Goal: Task Accomplishment & Management: Use online tool/utility

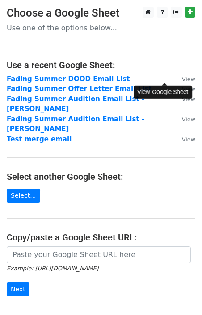
drag, startPoint x: 0, startPoint y: 0, endPoint x: 172, endPoint y: 78, distance: 188.6
click at [181, 78] on small "View" at bounding box center [187, 79] width 13 height 7
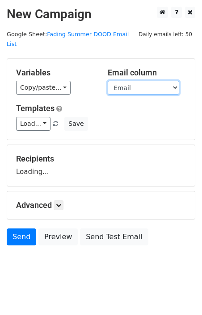
click at [126, 82] on select "First Name Email" at bounding box center [142, 88] width 71 height 14
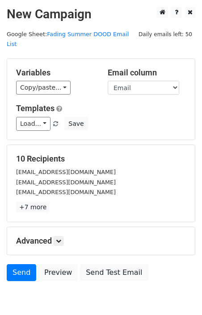
click at [31, 203] on div "10 Recipients [EMAIL_ADDRESS][DOMAIN_NAME] [EMAIL_ADDRESS][DOMAIN_NAME] [EMAIL_…" at bounding box center [100, 183] width 187 height 77
click at [31, 202] on link "+7 more" at bounding box center [32, 207] width 33 height 11
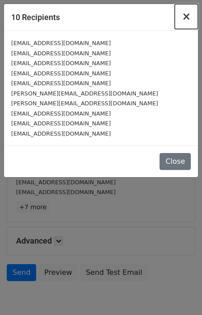
click at [183, 18] on button "×" at bounding box center [185, 16] width 23 height 25
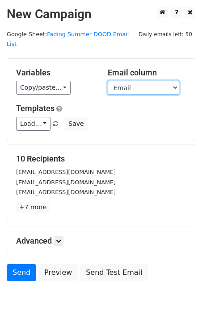
click at [141, 84] on select "First Name Email" at bounding box center [142, 88] width 71 height 14
click at [161, 82] on select "First Name Email" at bounding box center [142, 88] width 71 height 14
click at [107, 81] on select "First Name Email" at bounding box center [142, 88] width 71 height 14
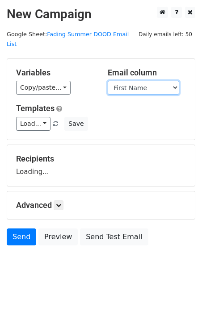
click at [140, 81] on select "First Name Email" at bounding box center [142, 88] width 71 height 14
select select "Email"
click at [107, 81] on select "First Name Email" at bounding box center [142, 88] width 71 height 14
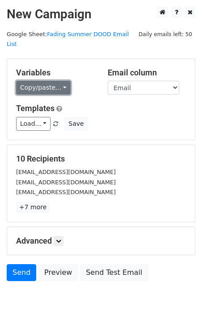
click at [58, 81] on link "Copy/paste..." at bounding box center [43, 88] width 54 height 14
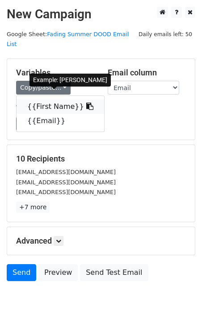
click at [49, 99] on link "{{First Name}}" at bounding box center [59, 106] width 87 height 14
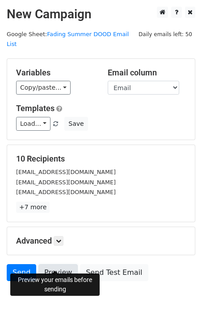
click at [63, 264] on link "Preview" at bounding box center [57, 272] width 39 height 17
